Goal: Information Seeking & Learning: Learn about a topic

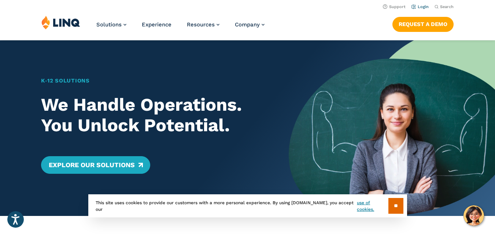
click at [422, 5] on link "Login" at bounding box center [419, 6] width 17 height 5
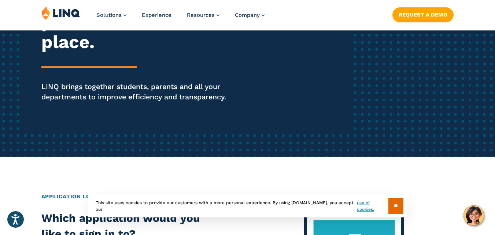
scroll to position [146, 0]
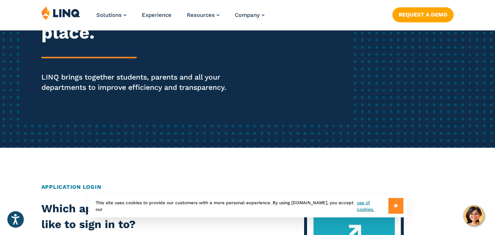
click at [399, 204] on input "**" at bounding box center [395, 206] width 15 height 16
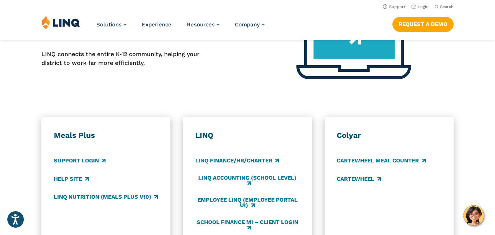
scroll to position [337, 0]
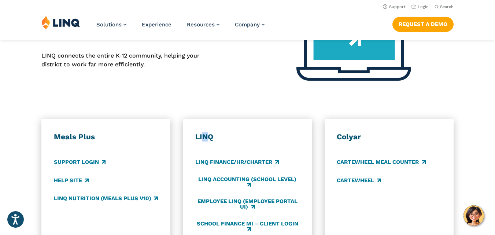
drag, startPoint x: 204, startPoint y: 140, endPoint x: 207, endPoint y: 135, distance: 5.3
click at [207, 135] on h3 "LINQ" at bounding box center [247, 137] width 104 height 10
click at [252, 131] on div "LINQ LINQ Finance/HR/Charter LINQ Accounting (school level) Employee LINQ (Empl…" at bounding box center [247, 182] width 129 height 127
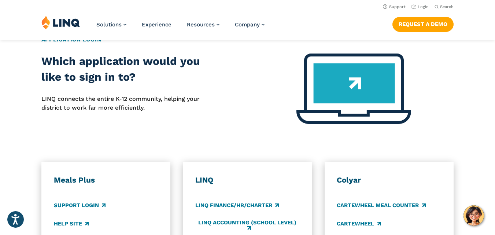
scroll to position [293, 0]
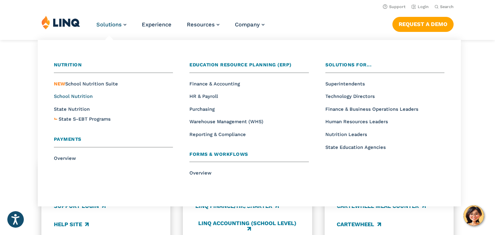
click at [85, 98] on span "School Nutrition" at bounding box center [73, 95] width 39 height 5
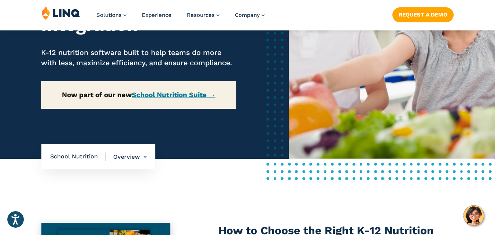
scroll to position [132, 0]
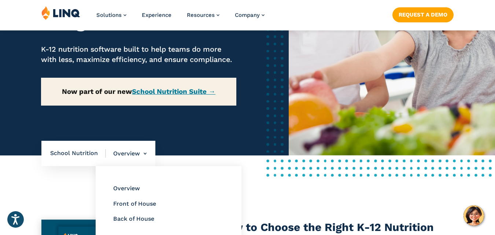
click at [135, 160] on li "Overview Overview Front of House Back of House" at bounding box center [126, 154] width 41 height 26
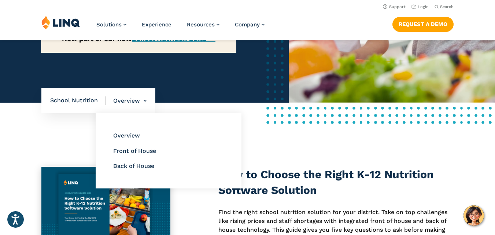
scroll to position [176, 0]
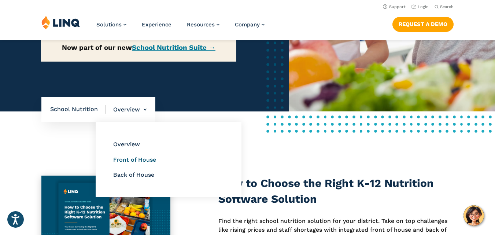
click at [135, 163] on link "Front of House" at bounding box center [134, 159] width 43 height 7
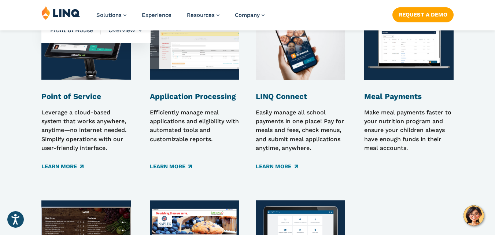
scroll to position [1025, 0]
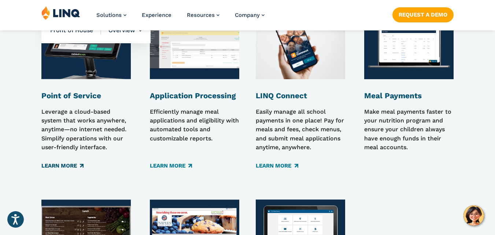
click at [67, 161] on link "Learn More" at bounding box center [62, 165] width 42 height 8
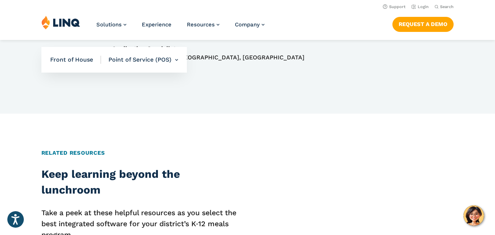
scroll to position [820, 0]
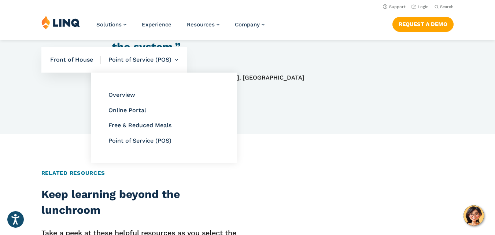
click at [135, 63] on li "Point of Service (POS) Overview Online Portal Free & Reduced Meals Point of Ser…" at bounding box center [139, 60] width 77 height 26
click at [135, 139] on link "Point of Service (POS)" at bounding box center [139, 140] width 63 height 7
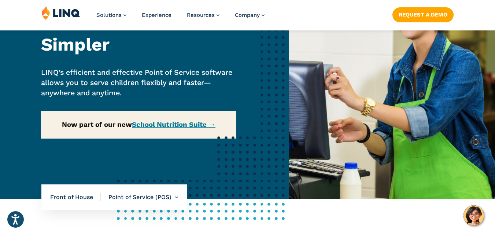
scroll to position [88, 0]
